Goal: Navigation & Orientation: Find specific page/section

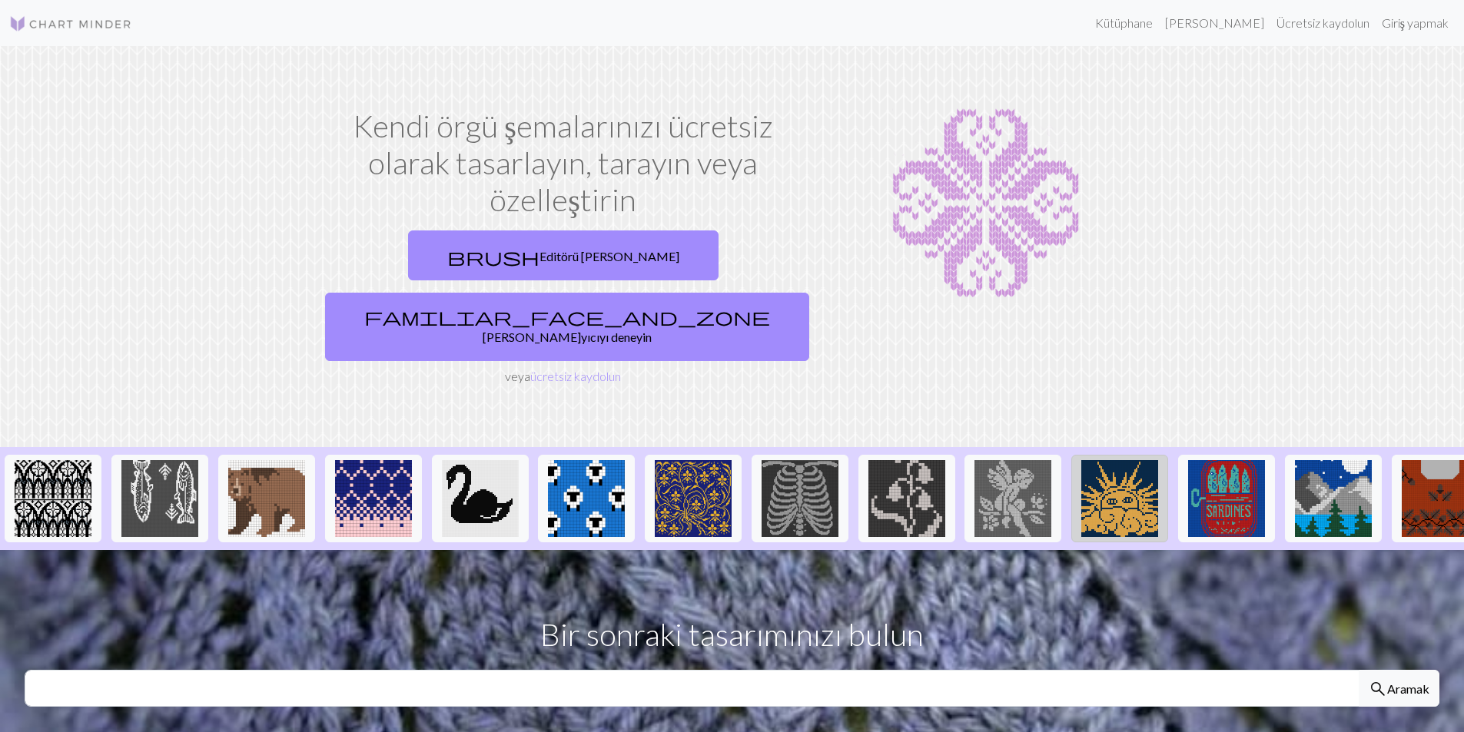
click at [1128, 460] on img at bounding box center [1119, 498] width 77 height 77
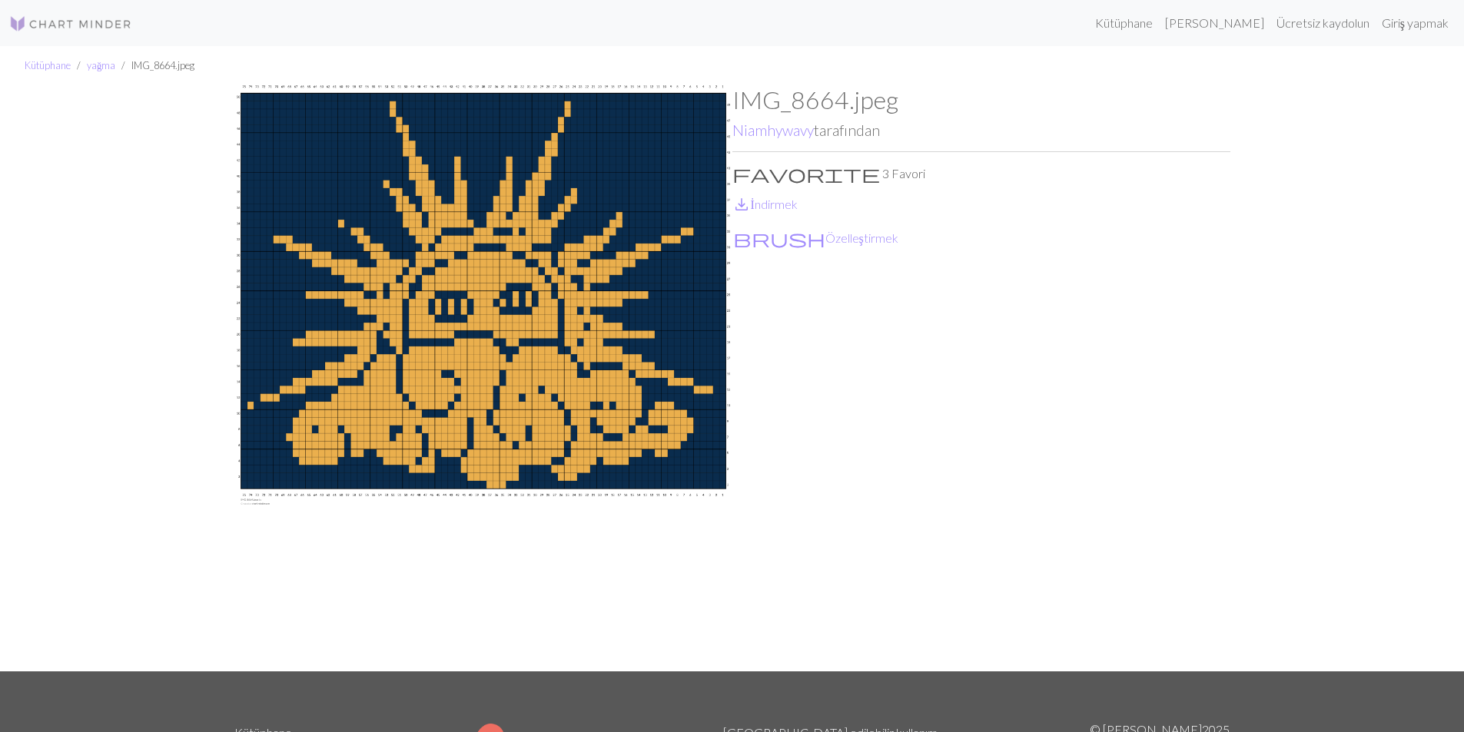
click at [510, 316] on img at bounding box center [483, 378] width 498 height 586
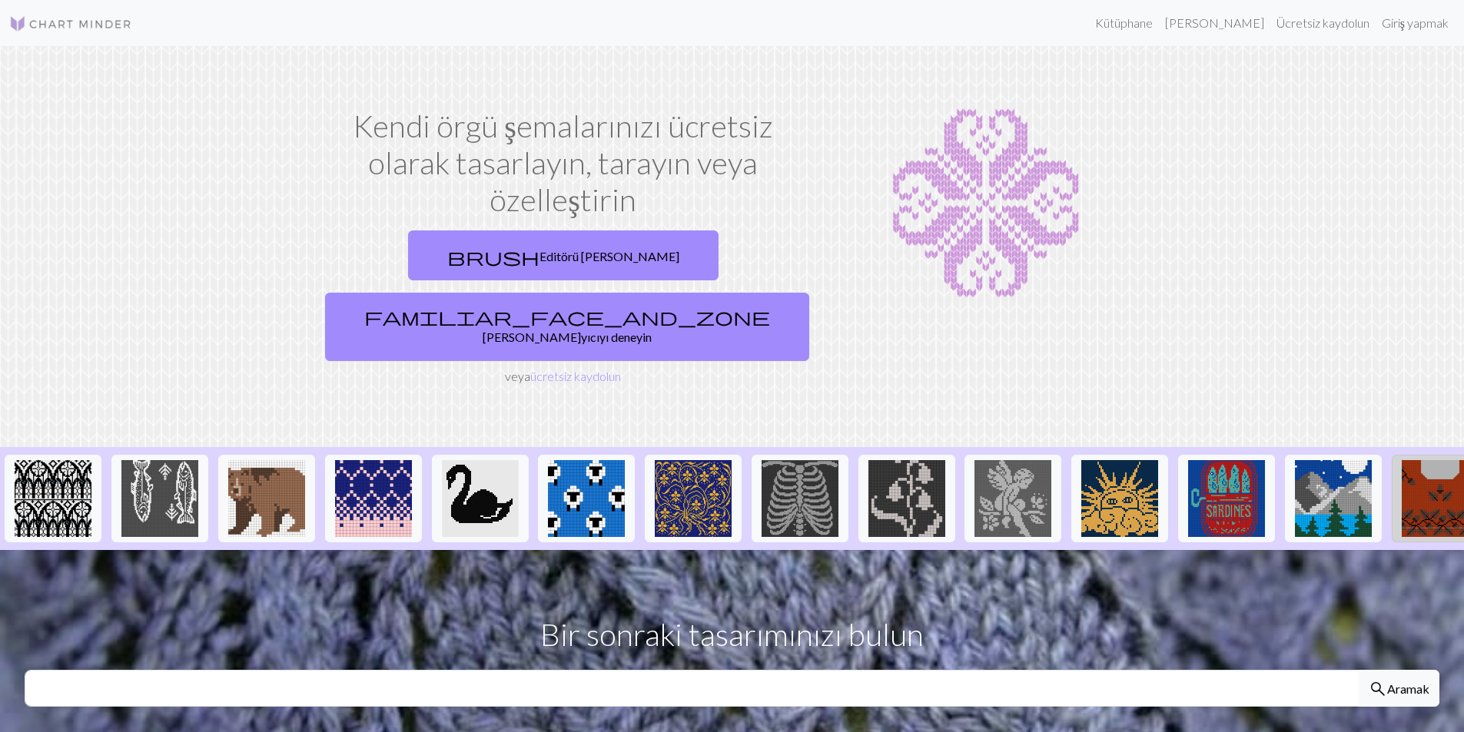
click at [1422, 460] on img at bounding box center [1440, 498] width 77 height 77
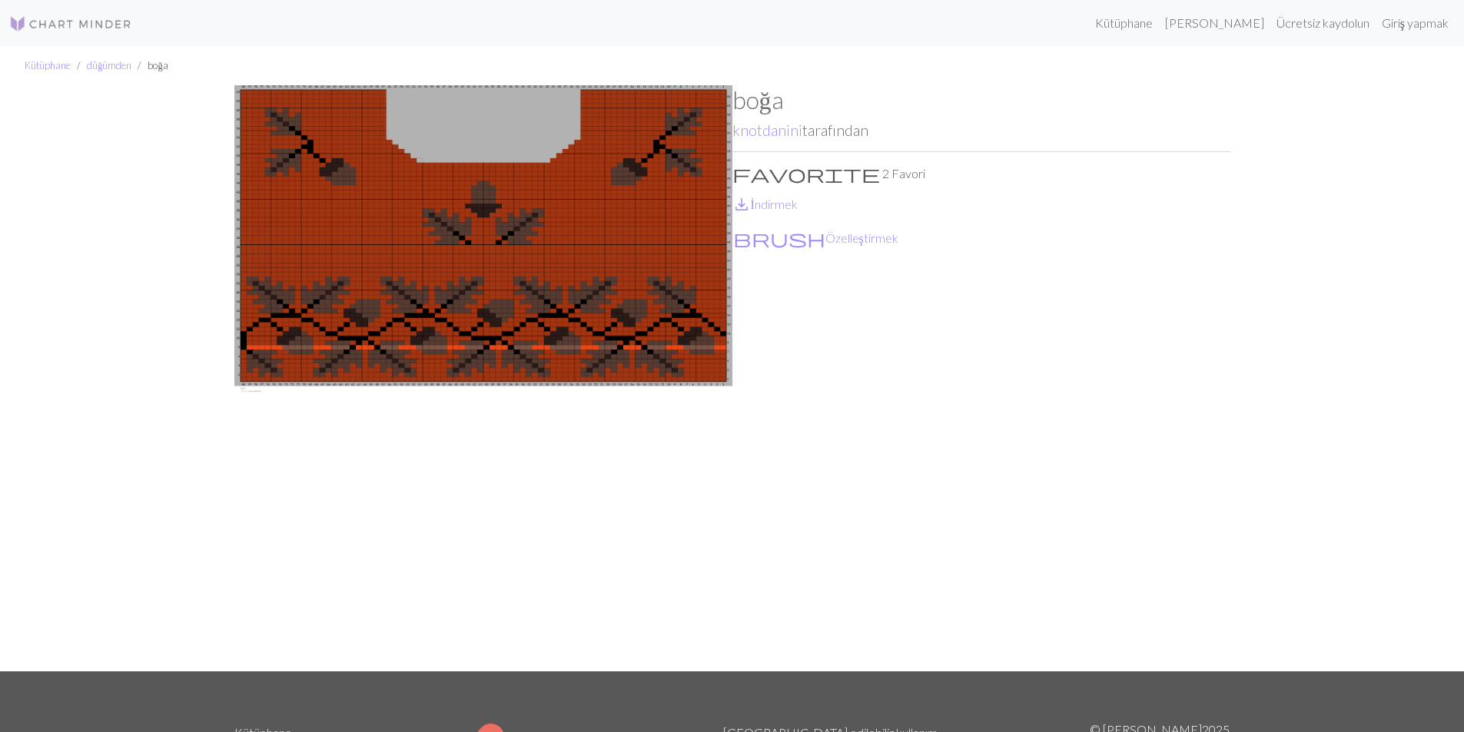
click at [657, 199] on img at bounding box center [483, 378] width 498 height 586
click at [825, 239] on font "Özelleştirmek" at bounding box center [861, 238] width 73 height 15
click at [115, 65] on font "düğümden" at bounding box center [109, 65] width 45 height 12
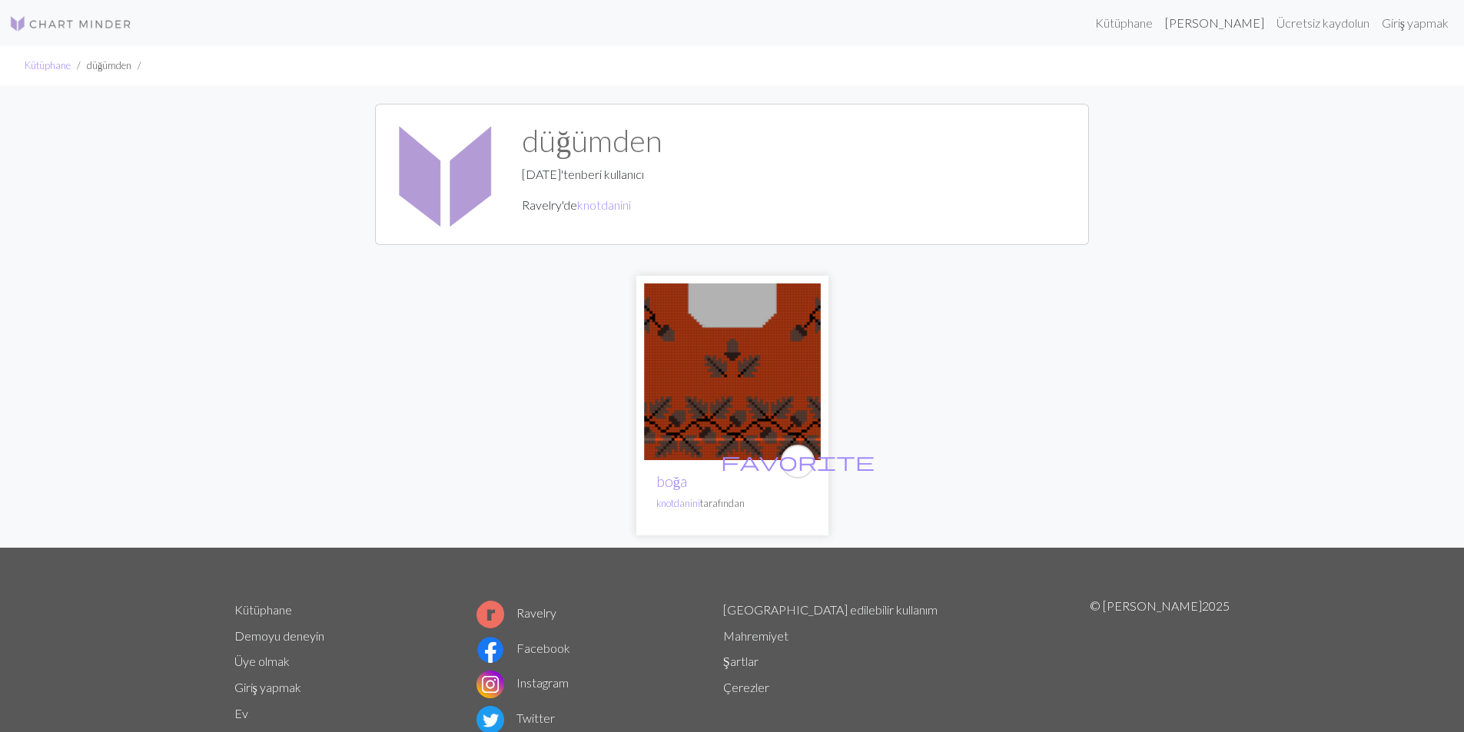
click at [1241, 23] on font "[PERSON_NAME]" at bounding box center [1214, 22] width 99 height 15
